Goal: Task Accomplishment & Management: Complete application form

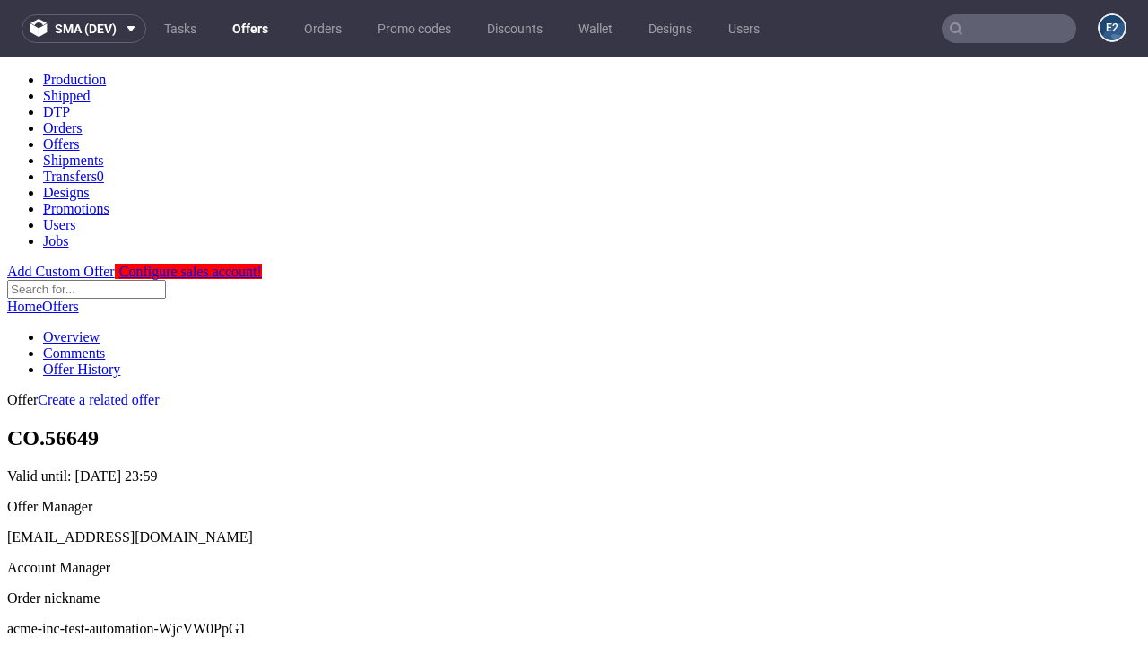
scroll to position [178, 0]
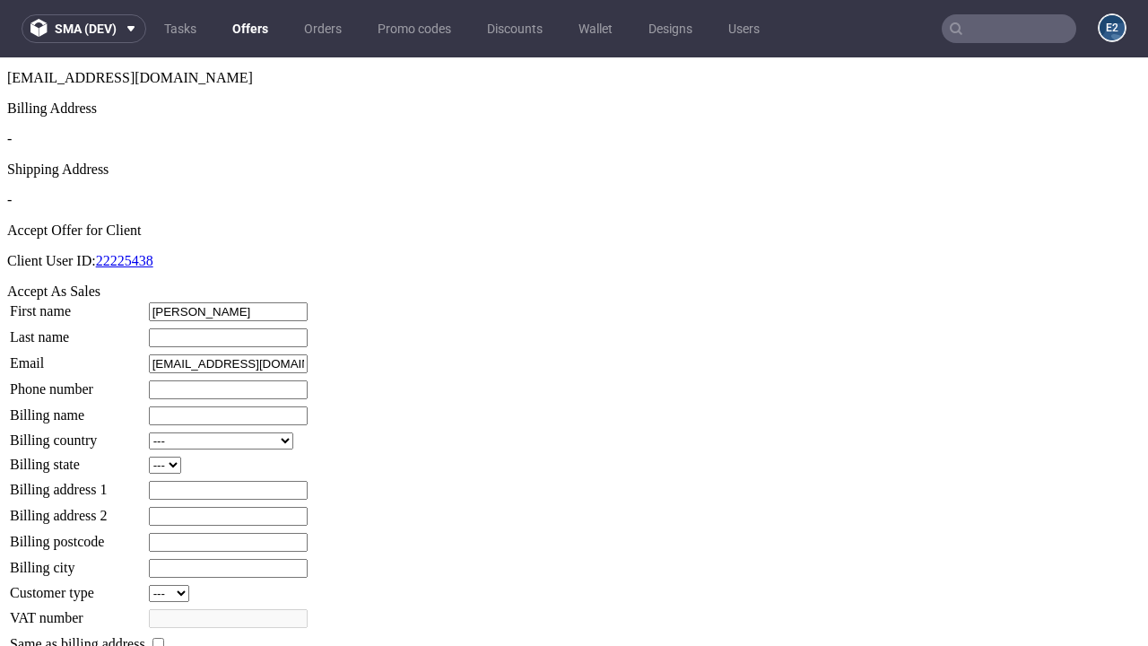
type input "[PERSON_NAME]"
type input "1509813888"
type input "Lucienne75"
select select "13"
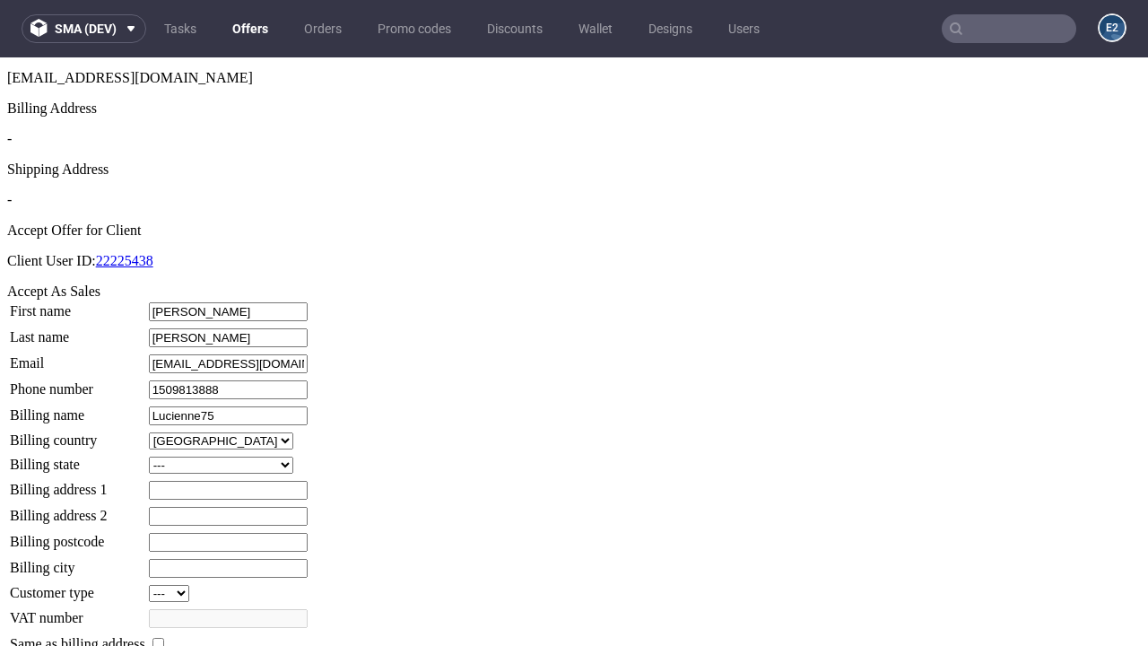
select select "132"
type input "Lucienne75"
type input "[STREET_ADDRESS][PERSON_NAME]"
type input "SM5 4AM"
type input "Little Krajcikfield"
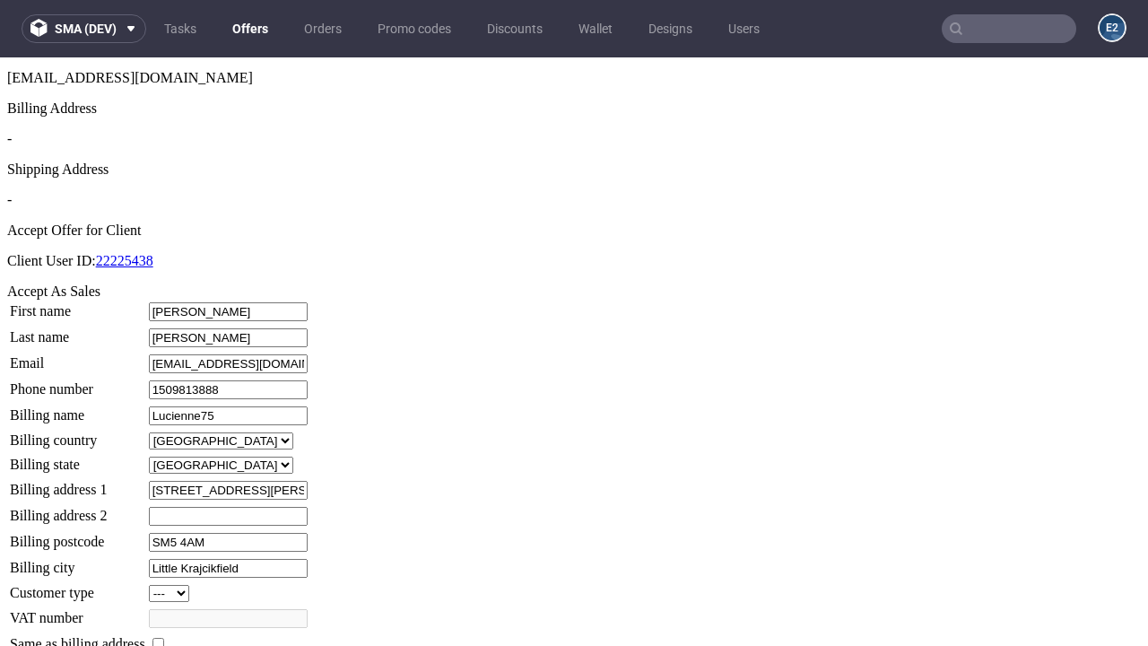
click at [164, 638] on input "checkbox" at bounding box center [158, 644] width 12 height 12
checkbox input "true"
type input "Lucienne75"
select select "13"
type input "[STREET_ADDRESS][PERSON_NAME]"
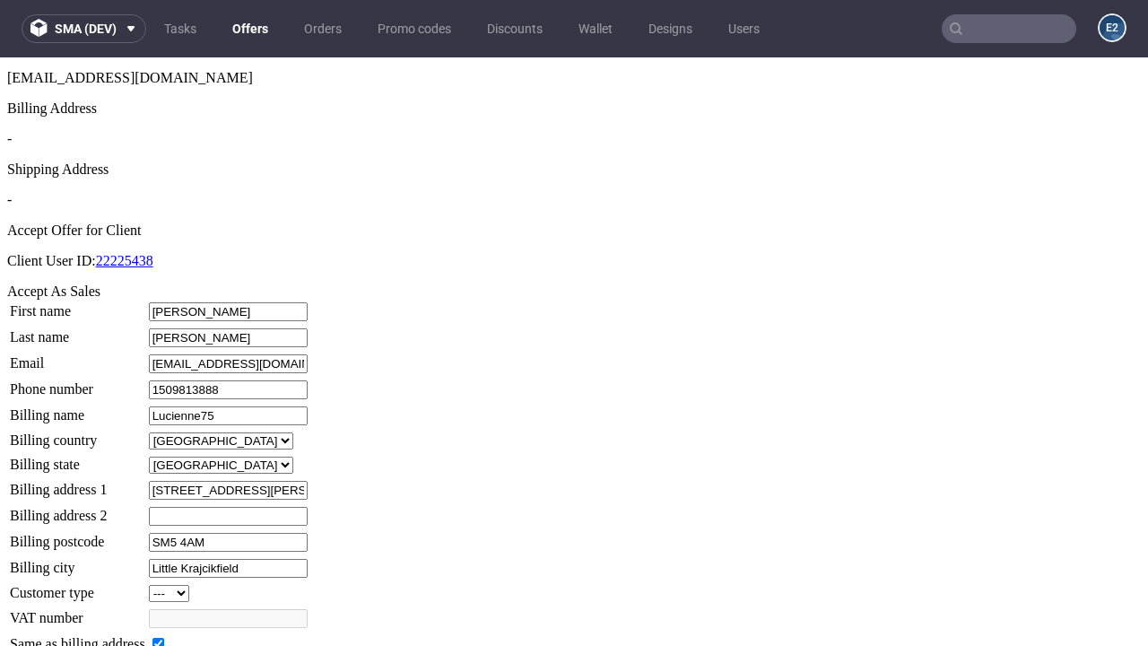
type input "SM5 4AM"
type input "Little Krajcikfield"
select select "132"
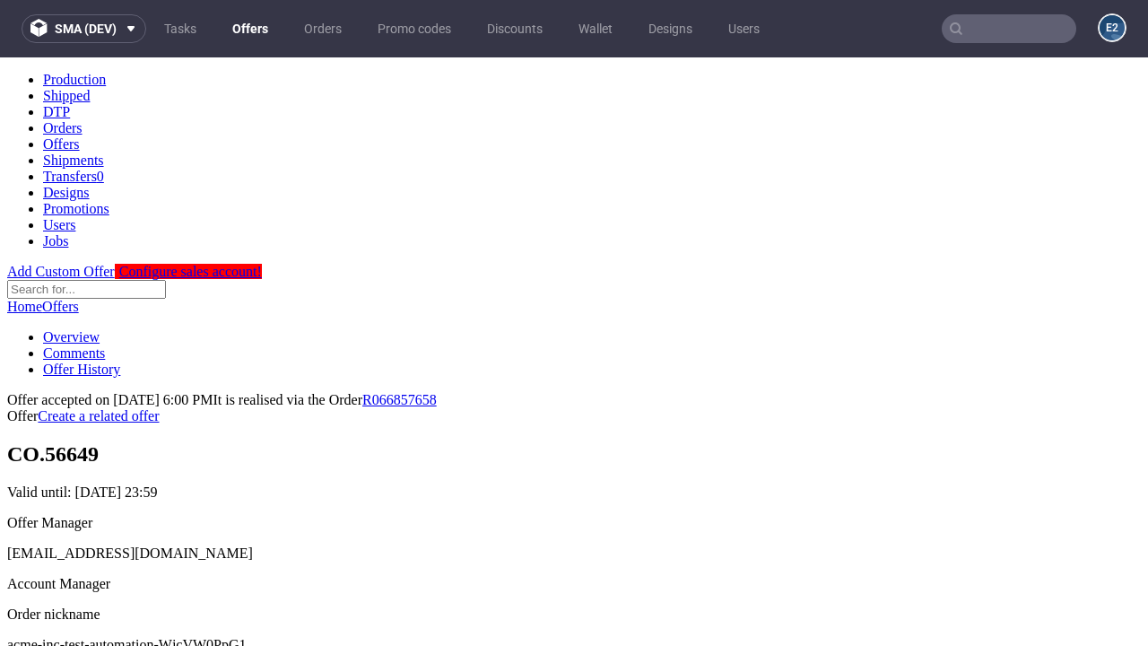
scroll to position [0, 0]
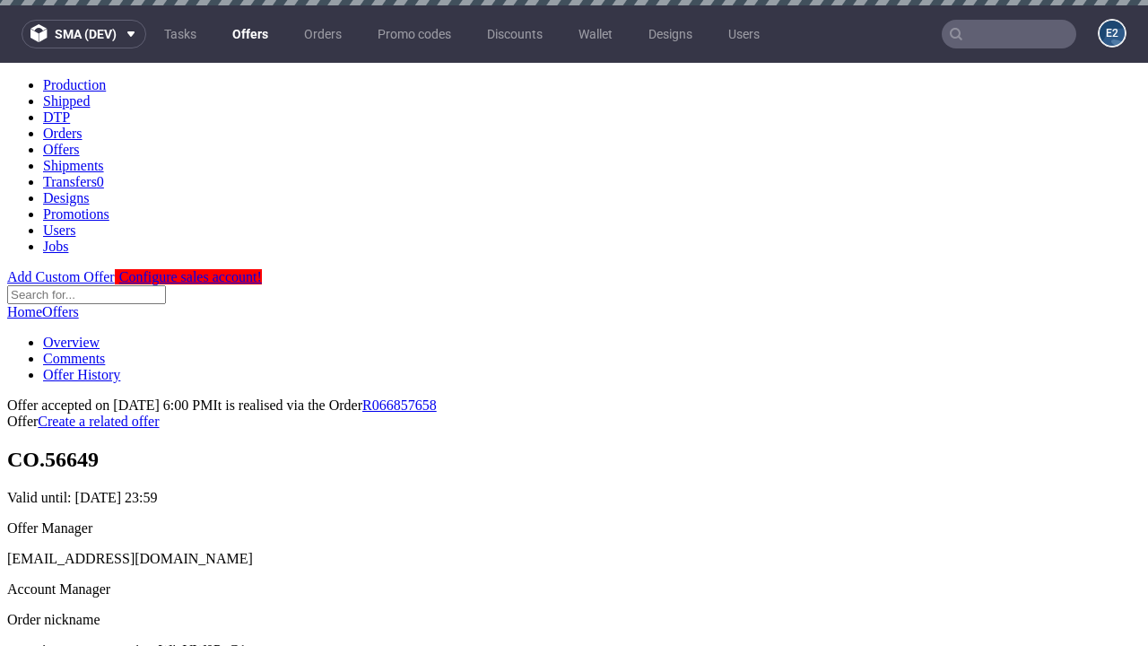
type input "[DATE]"
select select "12214305"
type input "In progress..."
